Goal: Information Seeking & Learning: Find specific fact

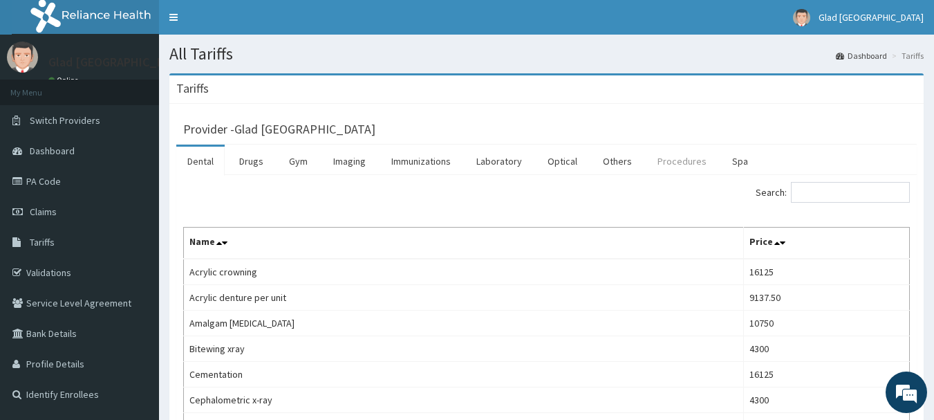
click at [684, 158] on link "Procedures" at bounding box center [681, 161] width 71 height 29
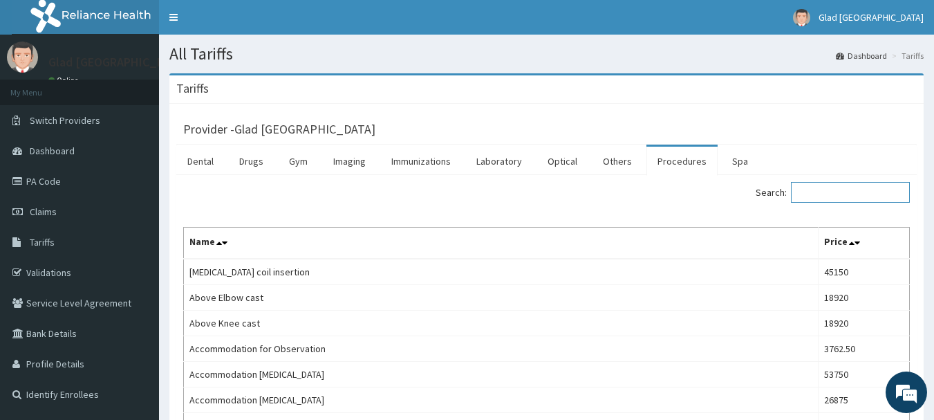
click at [836, 188] on input "Search:" at bounding box center [850, 192] width 119 height 21
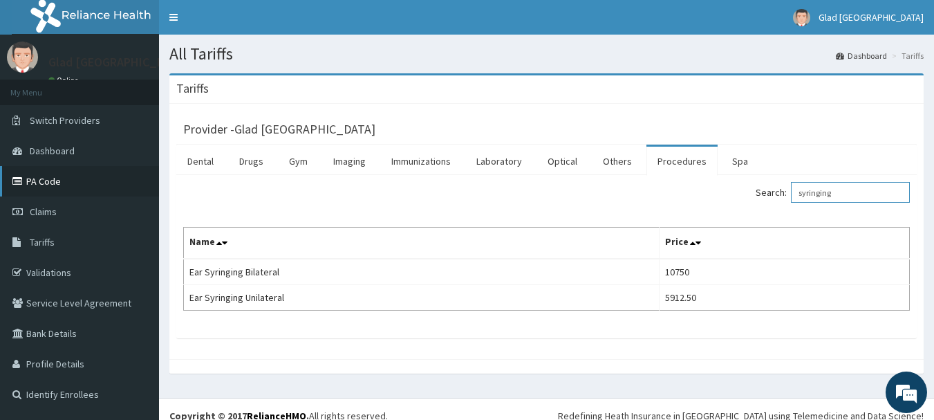
type input "syringing"
click at [48, 178] on link "PA Code" at bounding box center [79, 181] width 159 height 30
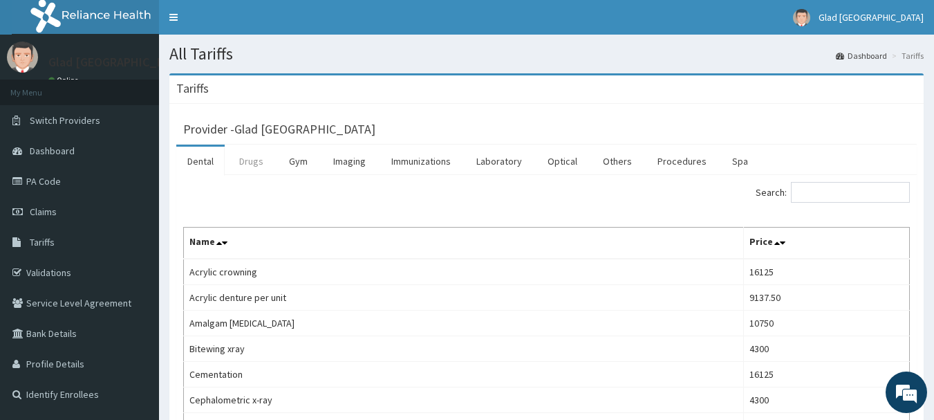
click at [261, 162] on link "Drugs" at bounding box center [251, 161] width 46 height 29
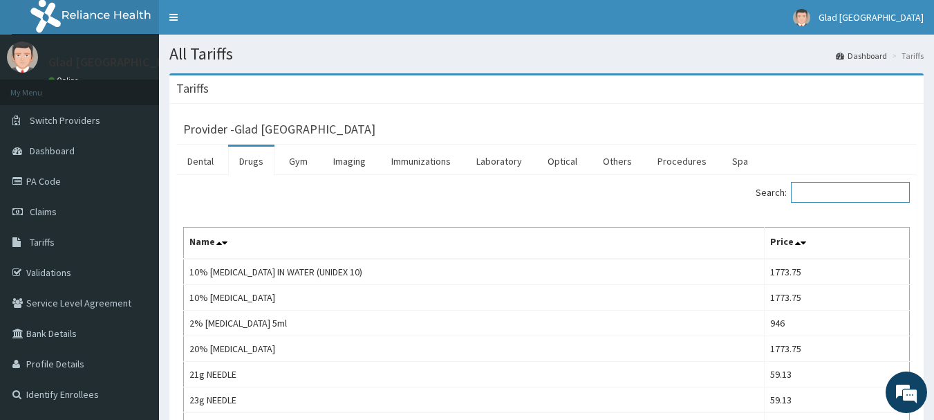
click at [879, 189] on input "Search:" at bounding box center [850, 192] width 119 height 21
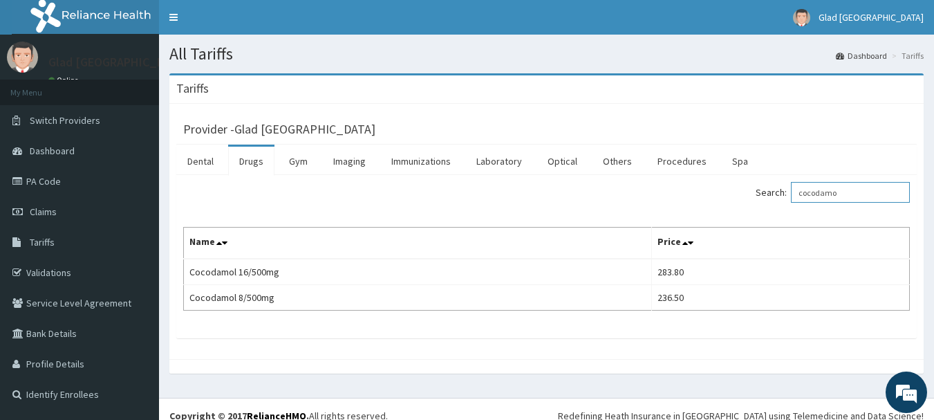
type input "cocodamo"
